Goal: Task Accomplishment & Management: Complete application form

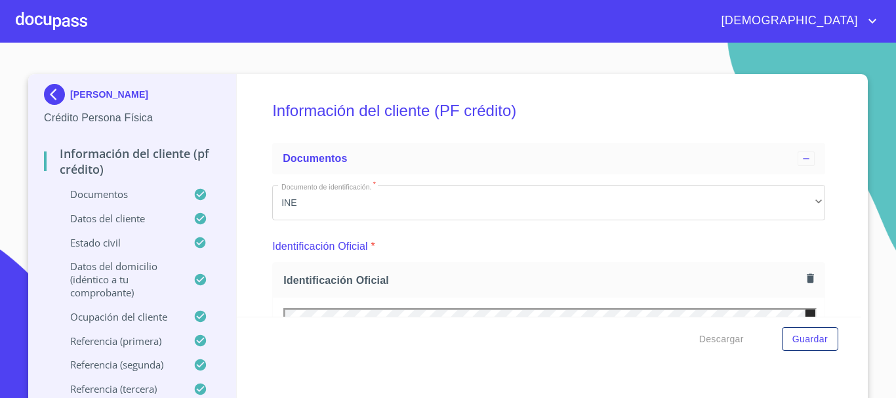
click at [56, 10] on div at bounding box center [51, 21] width 71 height 42
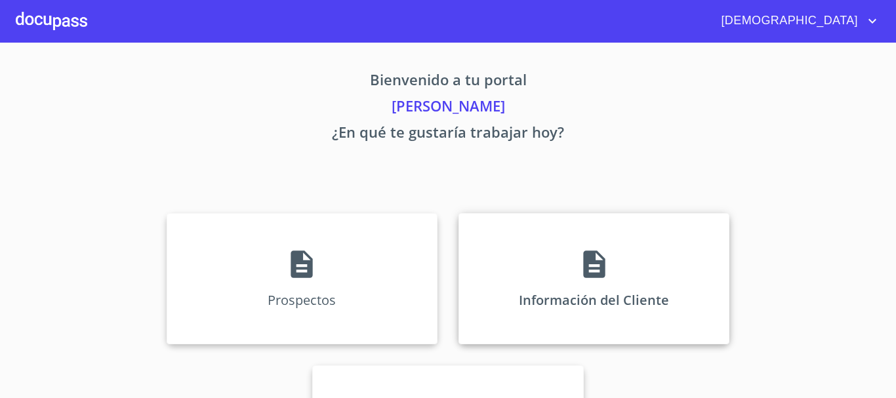
click at [589, 275] on icon at bounding box center [594, 265] width 22 height 28
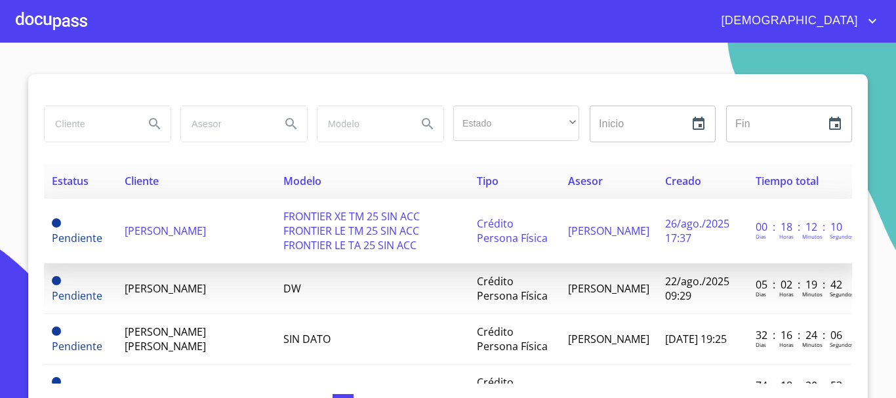
click at [314, 232] on span "FRONTIER XE TM 25 SIN ACC FRONTIER LE TM 25 SIN ACC FRONTIER LE TA 25 SIN ACC" at bounding box center [351, 230] width 136 height 43
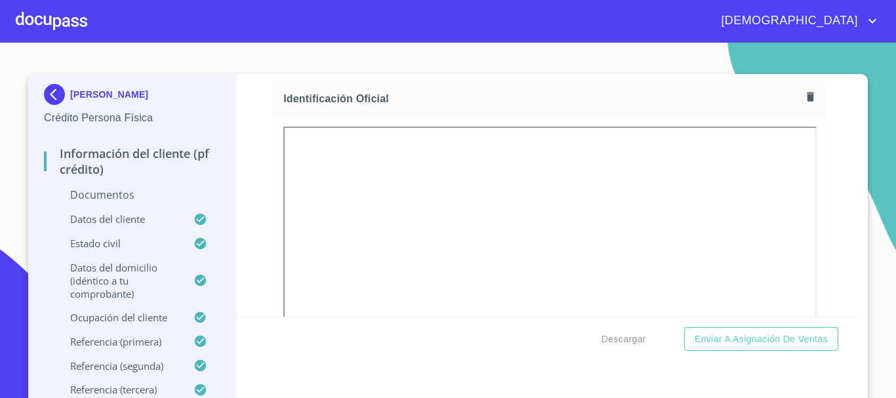
scroll to position [66, 0]
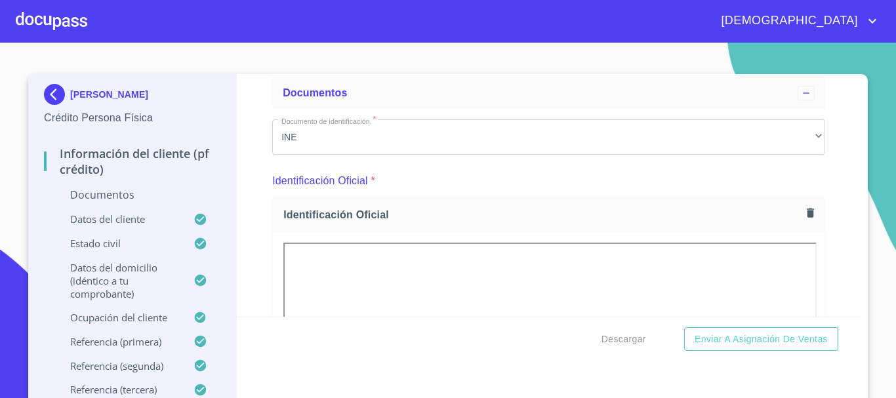
drag, startPoint x: 834, startPoint y: 303, endPoint x: 830, endPoint y: 295, distance: 8.8
click at [834, 303] on div "Información del cliente (PF crédito) Documentos Documento de identificación.   …" at bounding box center [549, 195] width 625 height 243
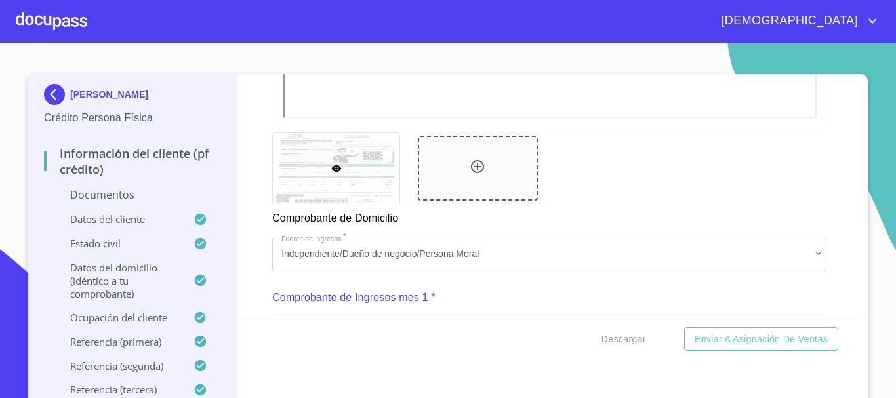
scroll to position [1246, 0]
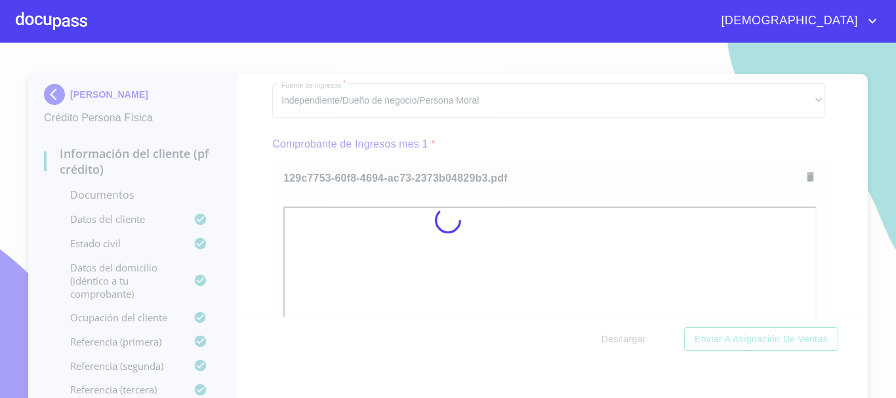
click at [868, 280] on div at bounding box center [448, 220] width 896 height 355
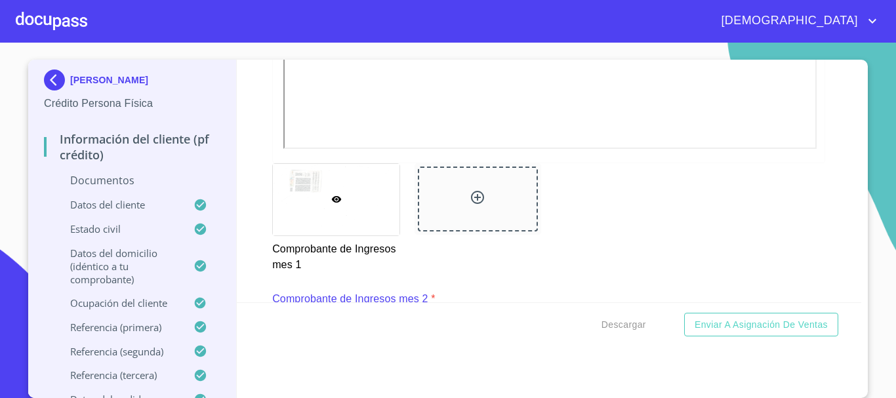
scroll to position [1836, 0]
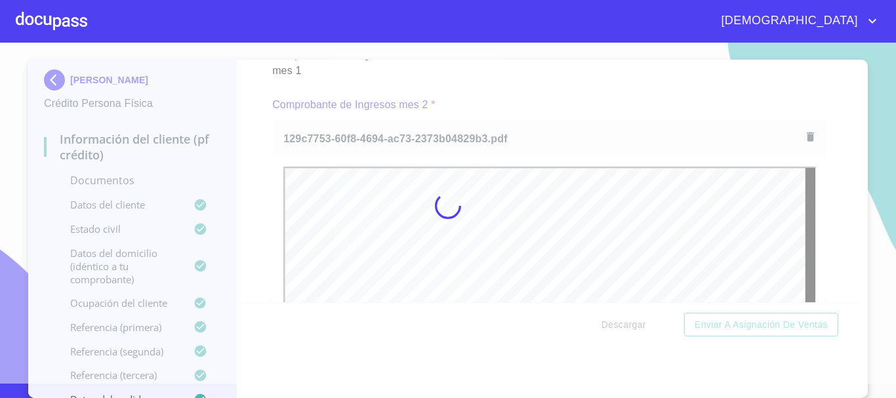
click at [881, 284] on div at bounding box center [448, 205] width 896 height 355
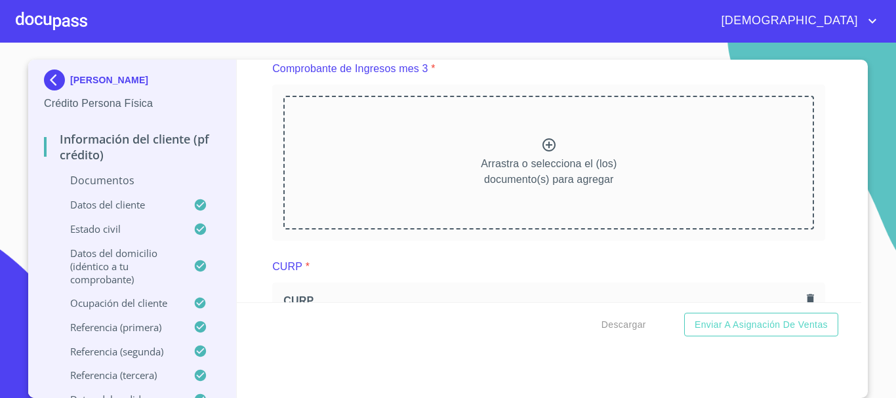
scroll to position [2427, 0]
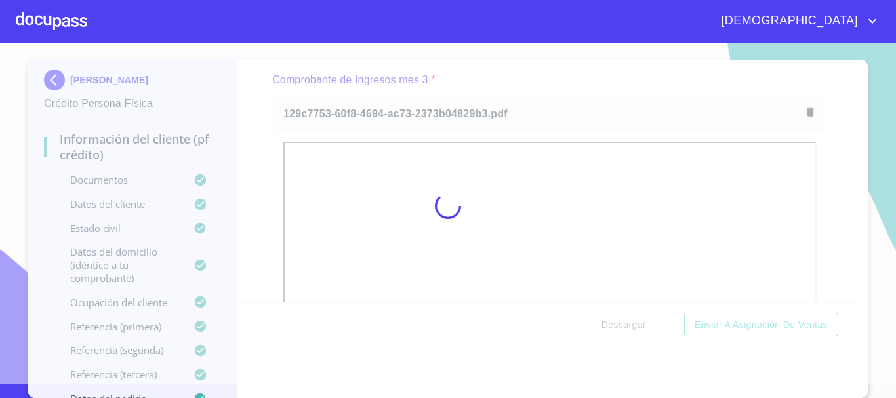
click at [873, 232] on div at bounding box center [448, 205] width 896 height 355
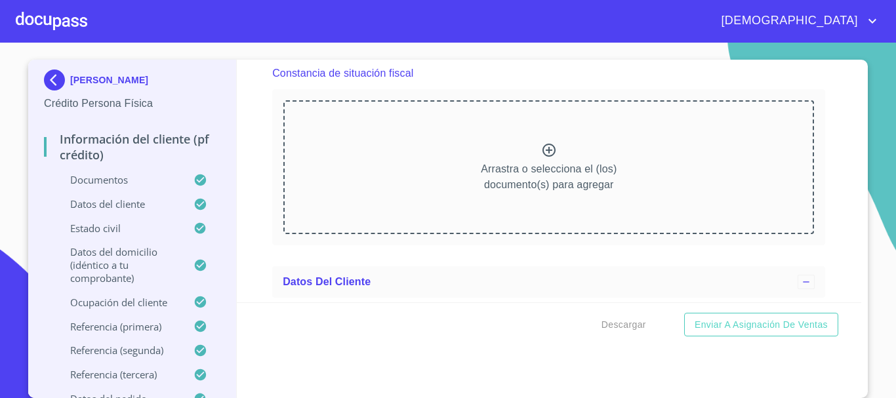
scroll to position [3542, 0]
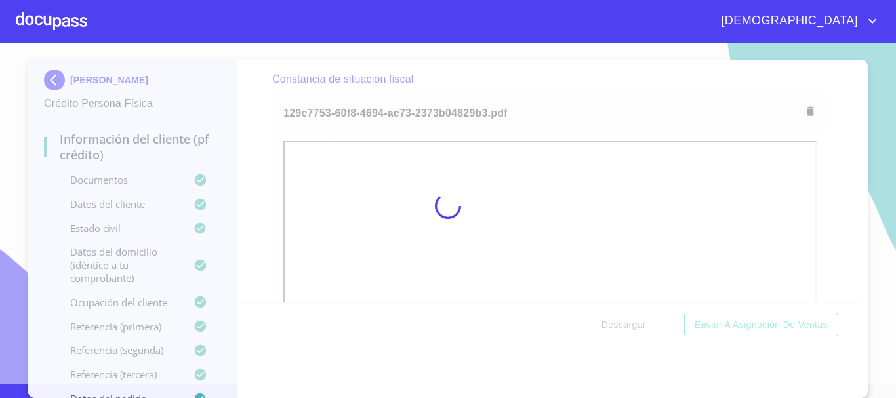
click at [868, 229] on div at bounding box center [448, 205] width 896 height 355
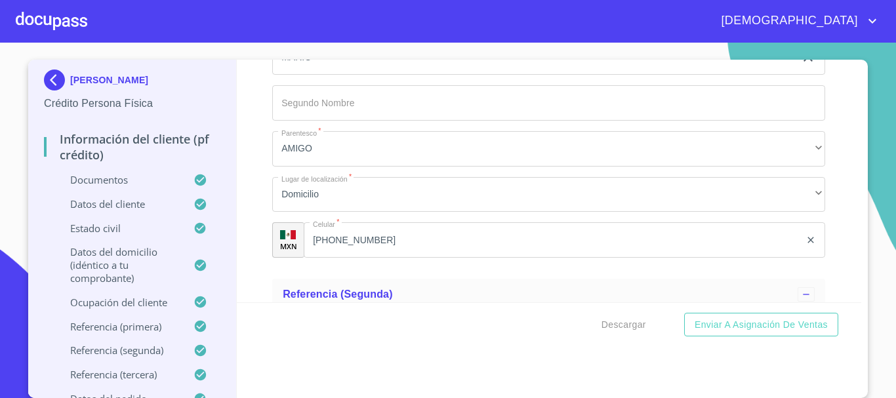
scroll to position [7964, 0]
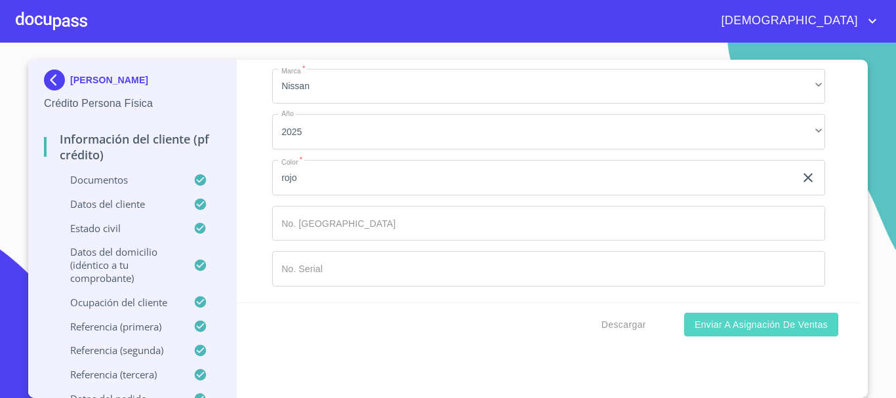
click at [765, 332] on span "Enviar a Asignación de Ventas" at bounding box center [761, 325] width 133 height 16
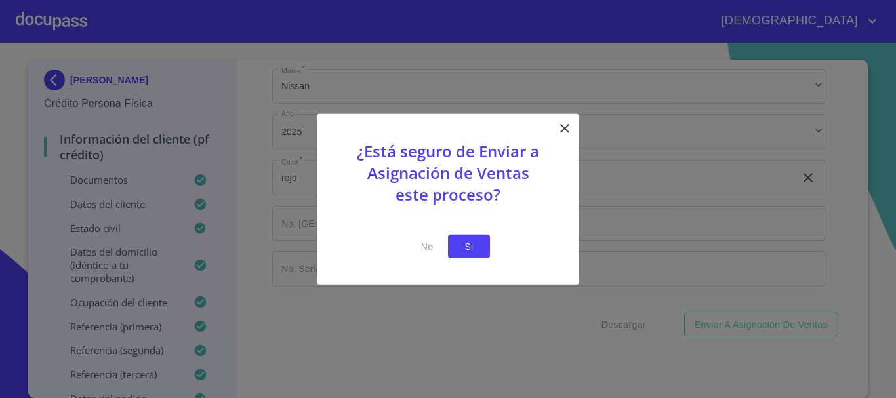
click at [466, 243] on span "Si" at bounding box center [468, 246] width 21 height 16
click at [479, 241] on span "Si" at bounding box center [468, 246] width 21 height 16
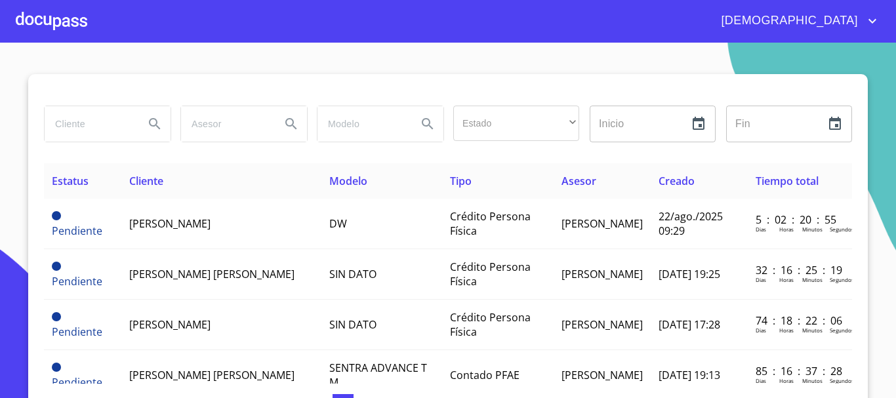
click at [110, 115] on input "search" at bounding box center [89, 123] width 89 height 35
click at [83, 126] on input "search" at bounding box center [89, 123] width 89 height 35
type input "[PERSON_NAME]"
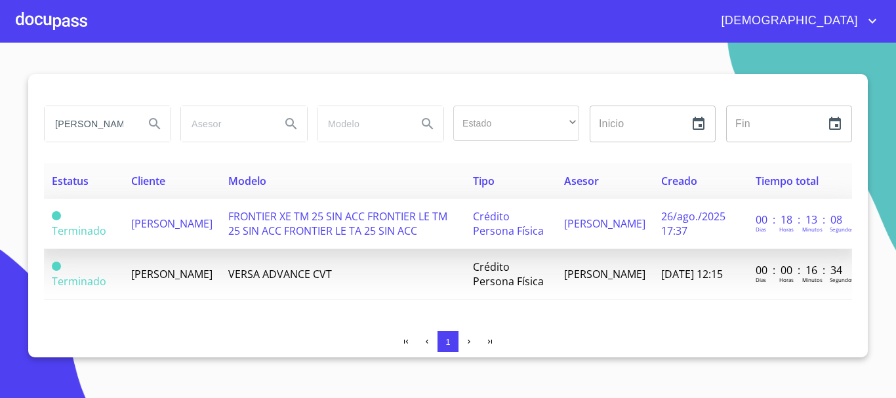
click at [556, 219] on td "Crédito Persona Física" at bounding box center [510, 224] width 91 height 51
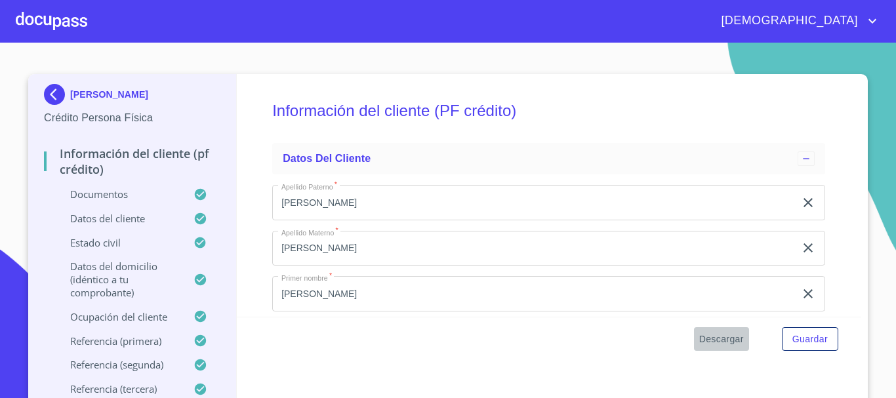
click at [726, 340] on span "Descargar" at bounding box center [721, 339] width 45 height 16
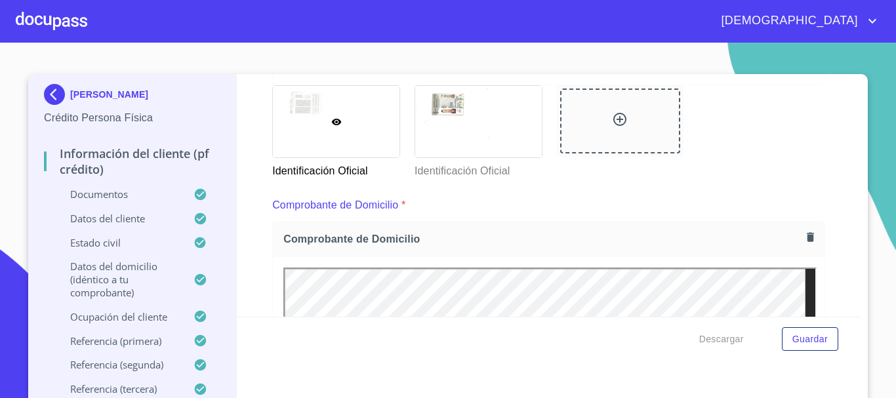
scroll to position [721, 0]
